Goal: Transaction & Acquisition: Purchase product/service

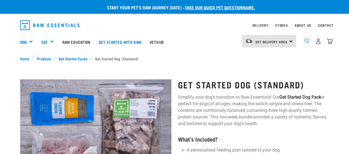
click at [306, 42] on img "dropdown navigation" at bounding box center [306, 40] width 5 height 5
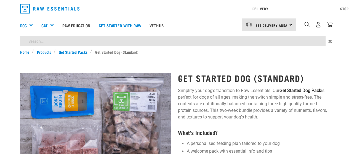
click at [208, 43] on input "search" at bounding box center [173, 41] width 306 height 10
type input "chicken broth"
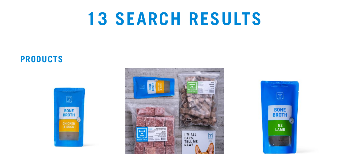
scroll to position [83, 0]
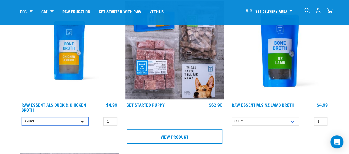
click at [77, 122] on select "350ml Bulk (40 pack)" at bounding box center [55, 121] width 67 height 9
click at [22, 117] on select "350ml Bulk (40 pack)" at bounding box center [55, 121] width 67 height 9
click at [78, 123] on select "350ml Bulk (40 pack)" at bounding box center [55, 121] width 67 height 9
click at [22, 117] on select "350ml Bulk (40 pack)" at bounding box center [55, 121] width 67 height 9
click at [49, 123] on select "350ml Bulk (40 pack)" at bounding box center [55, 121] width 67 height 9
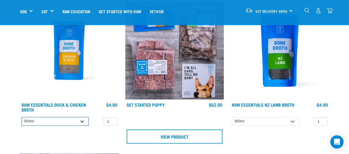
click at [22, 117] on select "350ml Bulk (40 pack)" at bounding box center [55, 121] width 67 height 9
click at [54, 122] on select "350ml Bulk (40 pack)" at bounding box center [55, 121] width 67 height 9
select select "948"
click at [22, 117] on select "350ml Bulk (40 pack)" at bounding box center [55, 121] width 67 height 9
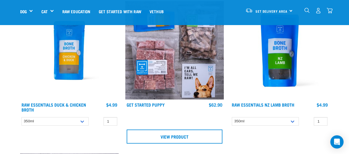
click at [55, 52] on img at bounding box center [69, 50] width 99 height 99
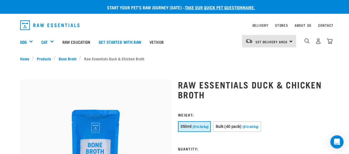
scroll to position [55, 0]
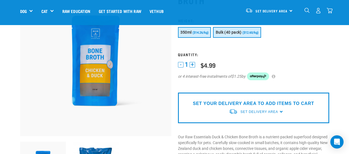
click at [237, 32] on span "Bulk (40 pack)" at bounding box center [229, 32] width 26 height 4
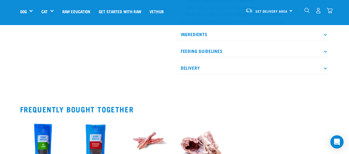
scroll to position [276, 0]
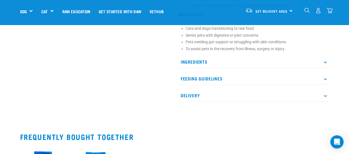
click at [294, 87] on div "Ingredients NZ Duck Bones, NZ Chicken Bones, NZ organic apple cider vinegar, fi…" at bounding box center [253, 79] width 151 height 46
click at [293, 91] on p "Delivery" at bounding box center [253, 95] width 151 height 12
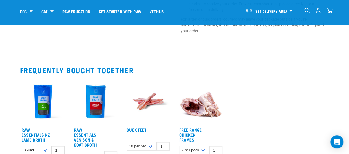
scroll to position [392, 0]
